Goal: Task Accomplishment & Management: Use online tool/utility

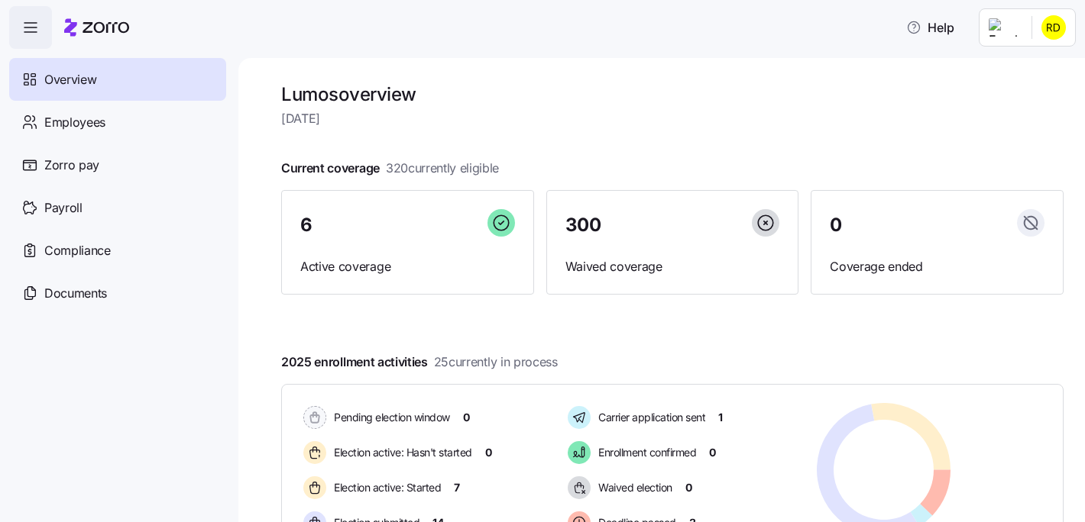
click at [752, 135] on div at bounding box center [672, 143] width 782 height 24
click at [138, 174] on div "Zorro pay" at bounding box center [117, 165] width 217 height 43
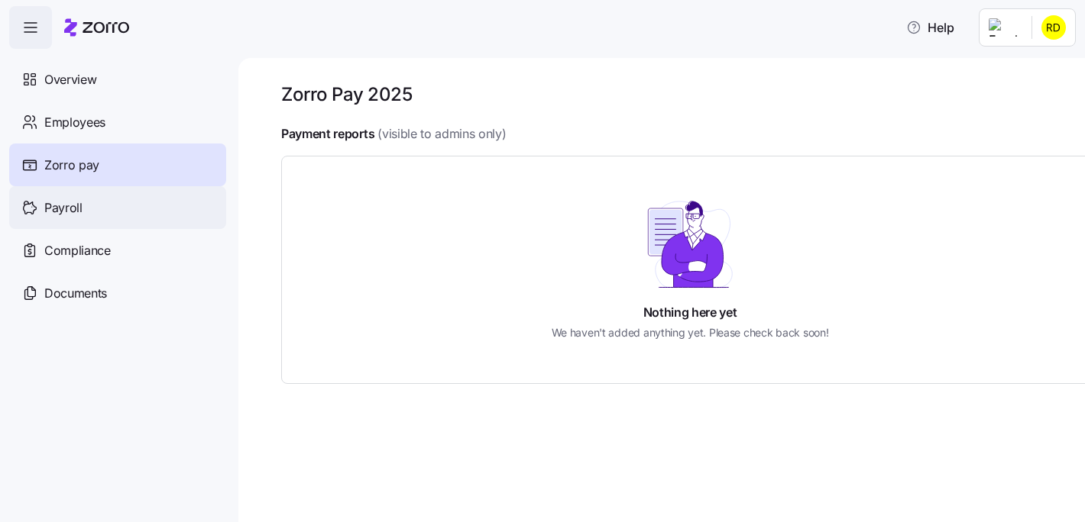
click at [157, 199] on div "Payroll" at bounding box center [117, 207] width 217 height 43
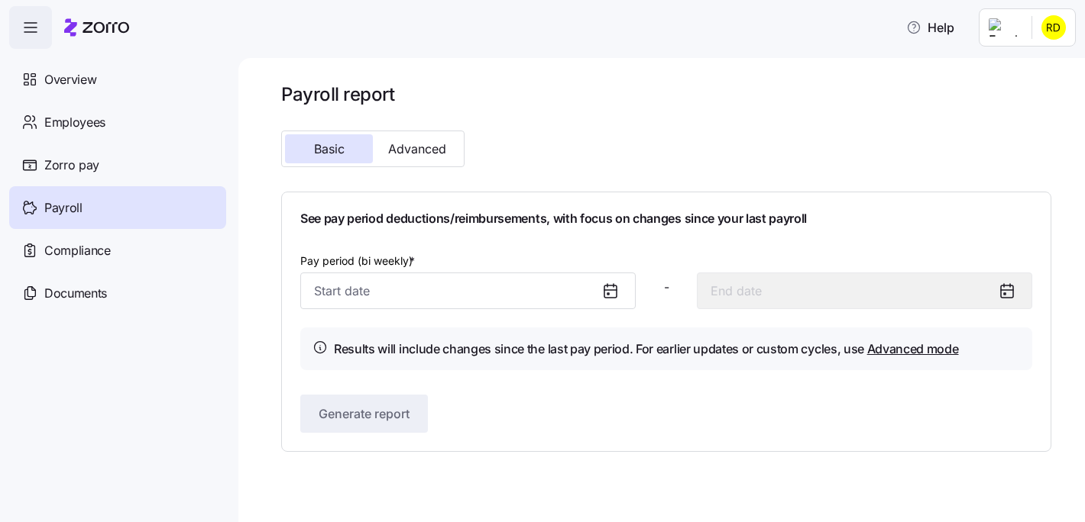
click at [609, 276] on div at bounding box center [616, 290] width 37 height 35
click at [608, 286] on icon at bounding box center [610, 292] width 12 height 12
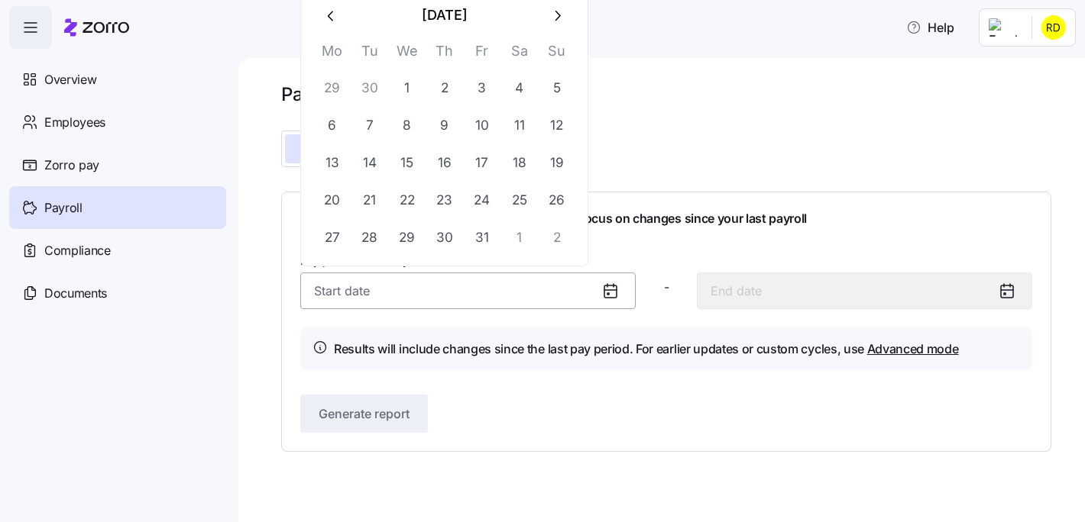
click at [516, 285] on input "Pay period (bi weekly) *" at bounding box center [467, 291] width 335 height 37
click at [415, 87] on button "1" at bounding box center [407, 88] width 37 height 37
type input "October 1, 2025"
type input "October 14, 2025"
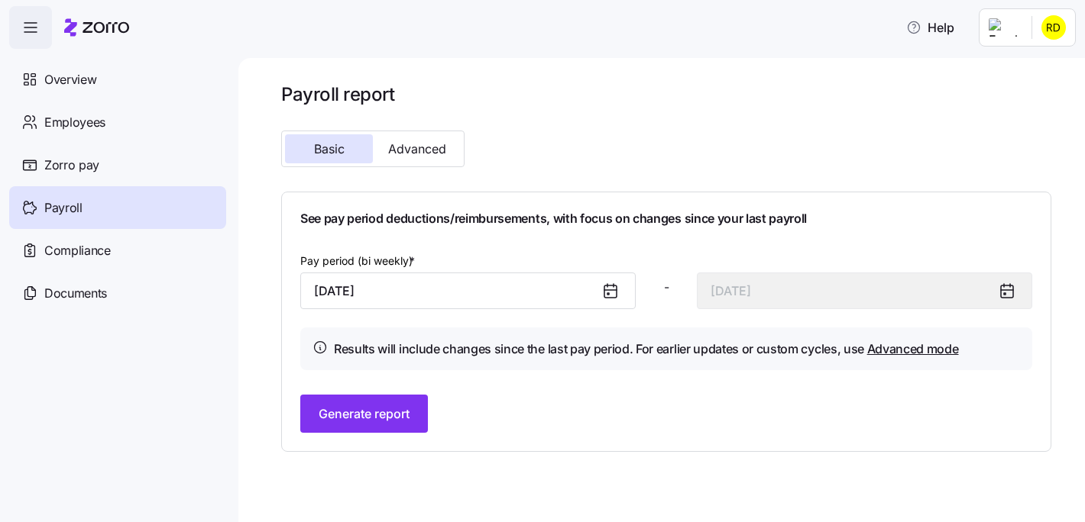
click at [1043, 493] on div "Payroll report Basic Advanced See pay period deductions/reimbursements, with fo…" at bounding box center [661, 290] width 846 height 464
click at [388, 394] on div "See pay period deductions/reimbursements, with focus on changes since your last…" at bounding box center [666, 322] width 732 height 222
click at [384, 407] on span "Generate report" at bounding box center [363, 414] width 91 height 18
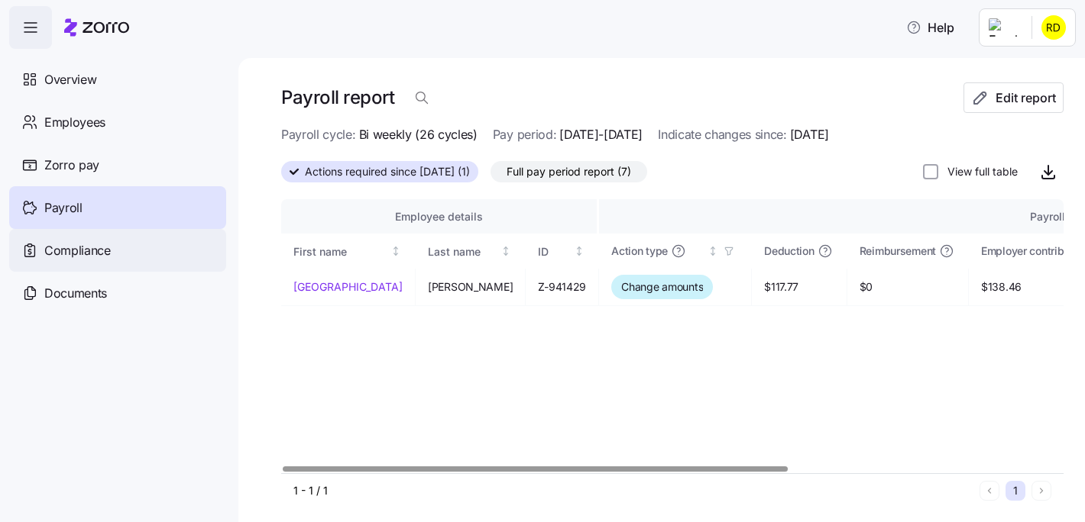
click at [97, 247] on span "Compliance" at bounding box center [77, 250] width 66 height 19
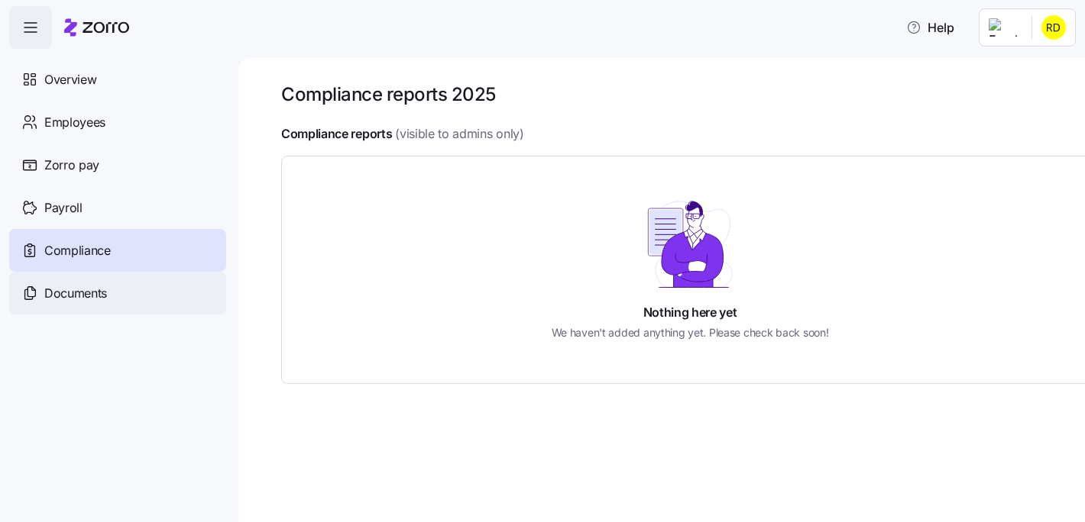
click at [163, 291] on div "Documents" at bounding box center [117, 293] width 217 height 43
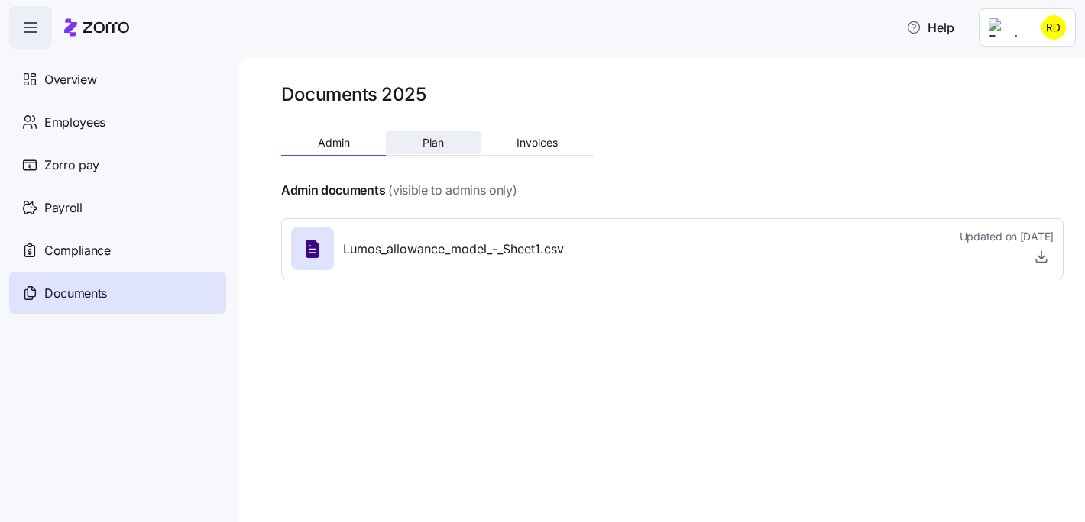
click at [423, 148] on span "Plan" at bounding box center [432, 142] width 21 height 11
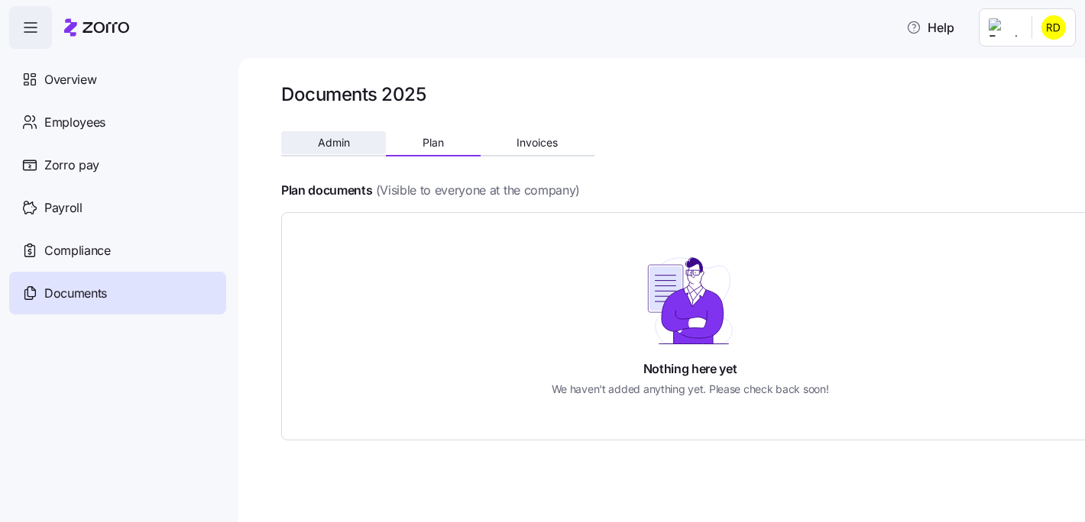
click at [349, 147] on span "Admin" at bounding box center [334, 142] width 32 height 11
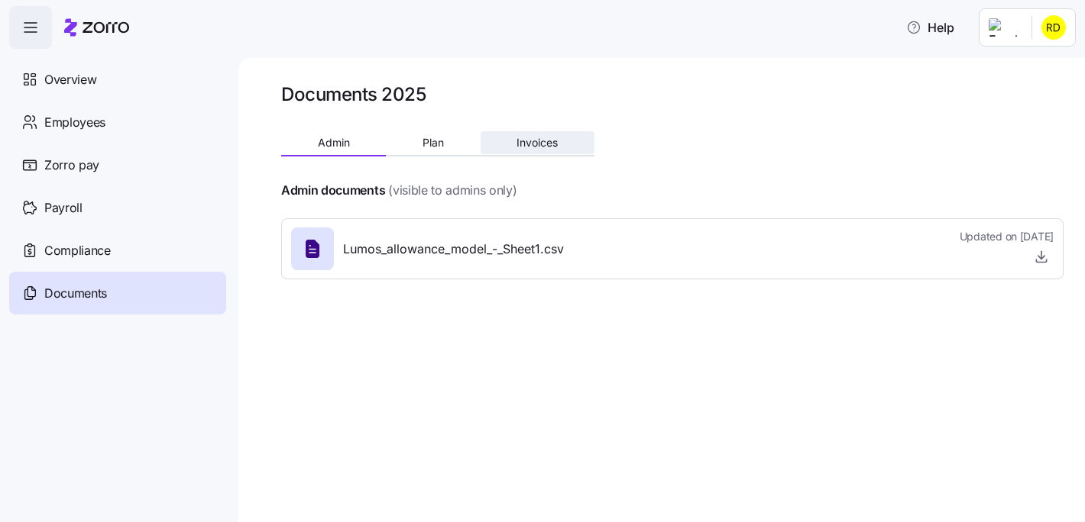
click at [506, 139] on button "Invoices" at bounding box center [537, 142] width 114 height 23
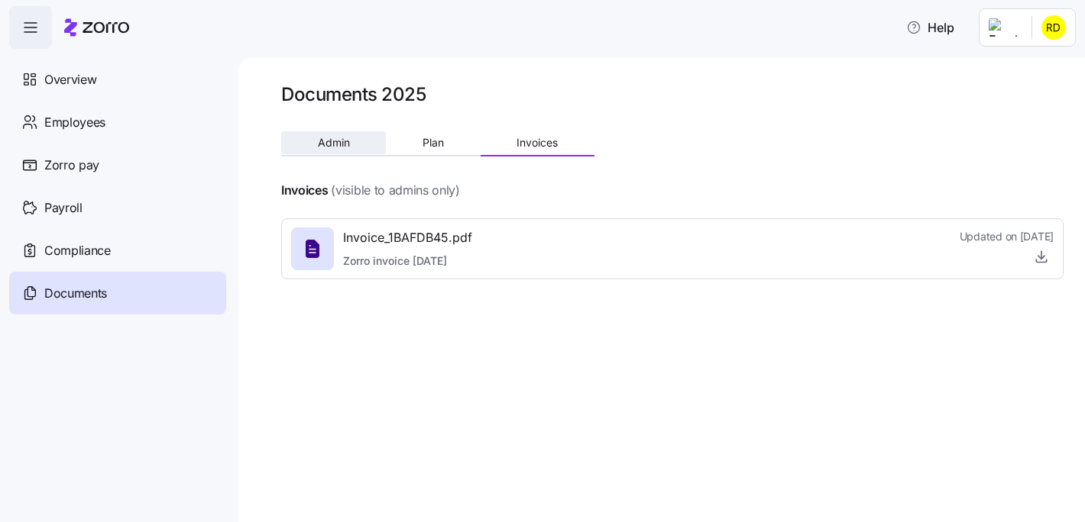
click at [336, 144] on span "Admin" at bounding box center [334, 142] width 32 height 11
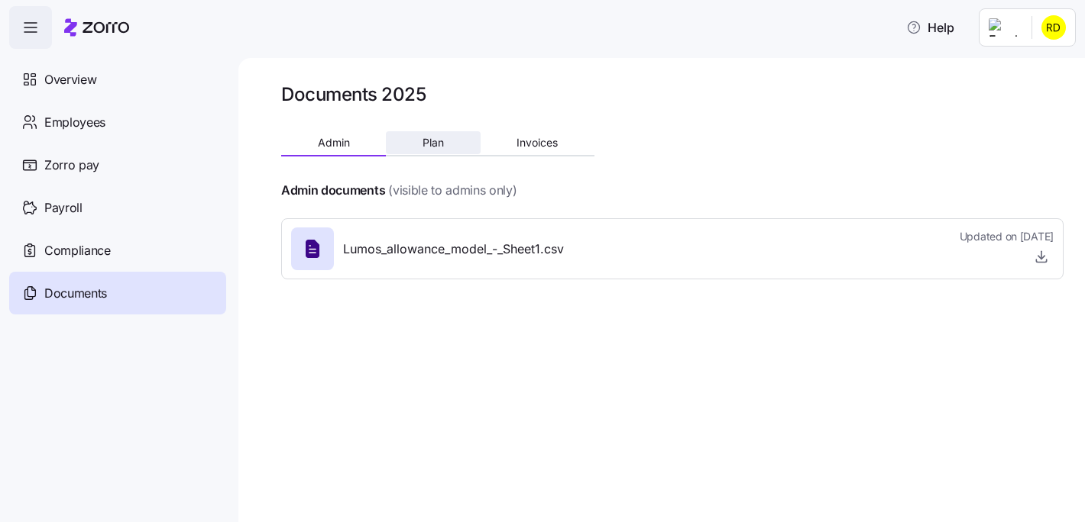
click at [428, 146] on span "Plan" at bounding box center [432, 142] width 21 height 11
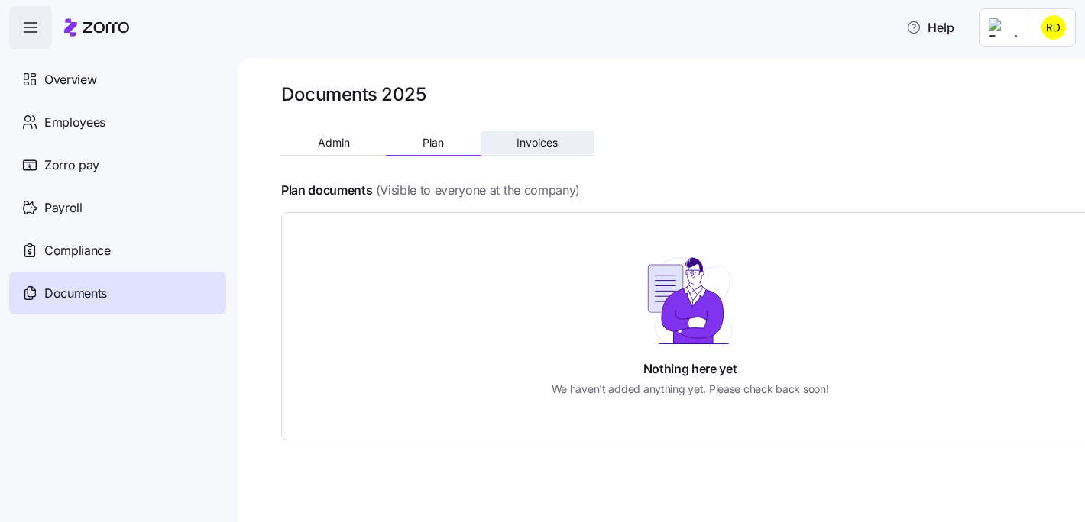
click at [529, 141] on span "Invoices" at bounding box center [536, 142] width 41 height 11
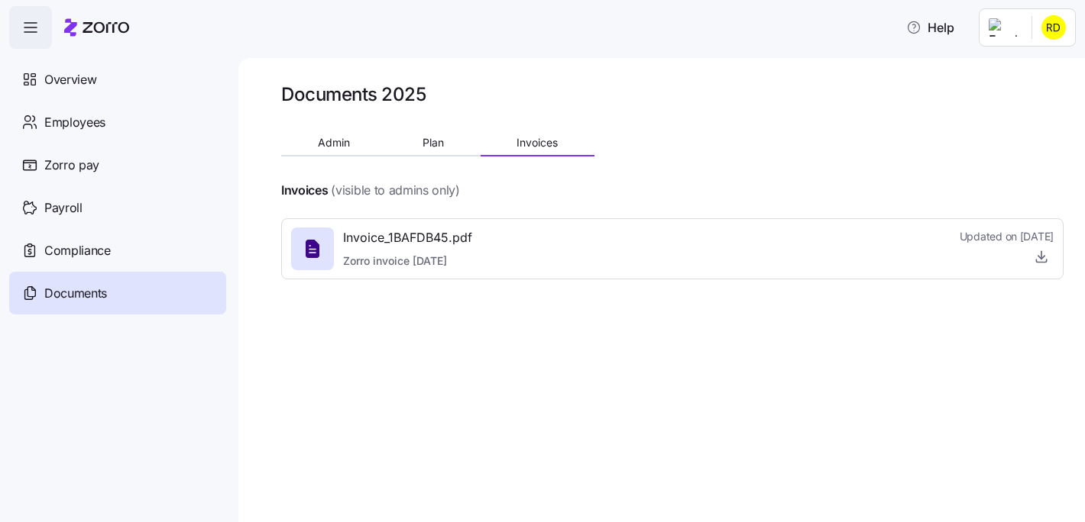
click at [859, 419] on div "Documents 2025 Admin Plan Invoices Invoices (visible to admins only) Invoice_1B…" at bounding box center [661, 290] width 846 height 464
click at [984, 483] on div "Documents 2025 Admin Plan Invoices Invoices (visible to admins only) Invoice_1B…" at bounding box center [661, 290] width 846 height 464
